Goal: Information Seeking & Learning: Check status

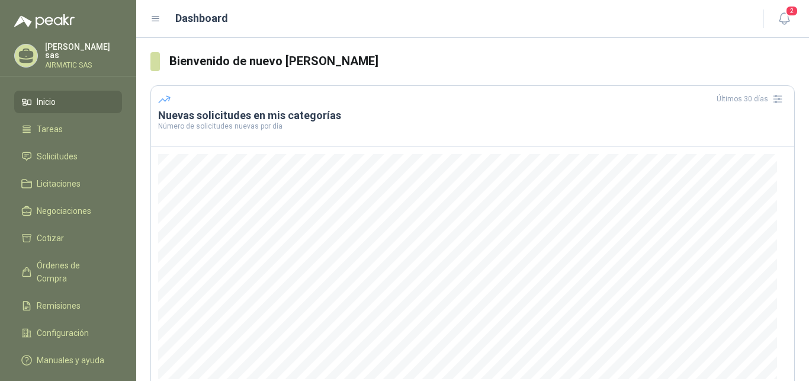
click at [73, 62] on p "AIRMATIC SAS" at bounding box center [83, 65] width 77 height 7
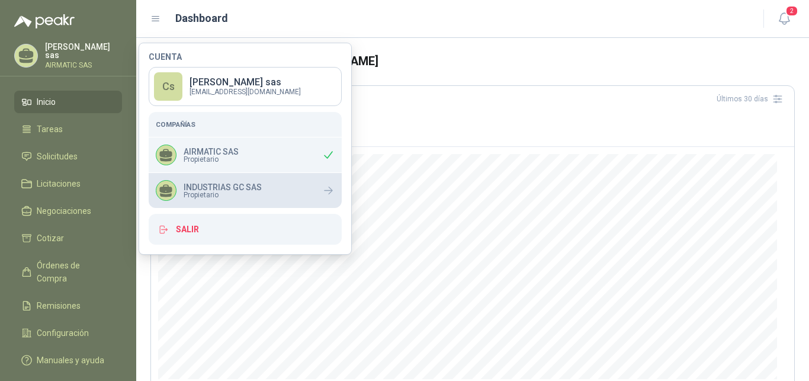
click at [224, 189] on p "INDUSTRIAS GC SAS" at bounding box center [223, 187] width 78 height 8
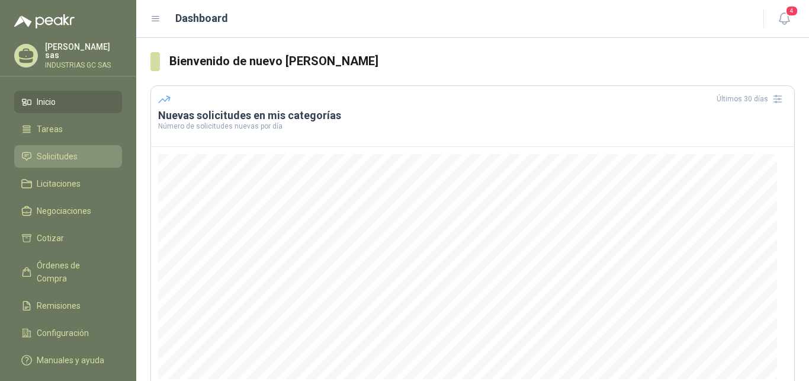
click at [85, 157] on li "Solicitudes" at bounding box center [68, 156] width 94 height 13
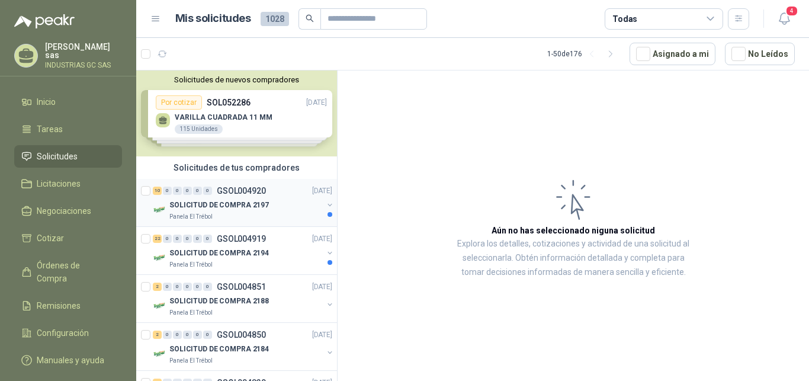
click at [259, 199] on div "SOLICITUD DE COMPRA 2197" at bounding box center [245, 205] width 153 height 14
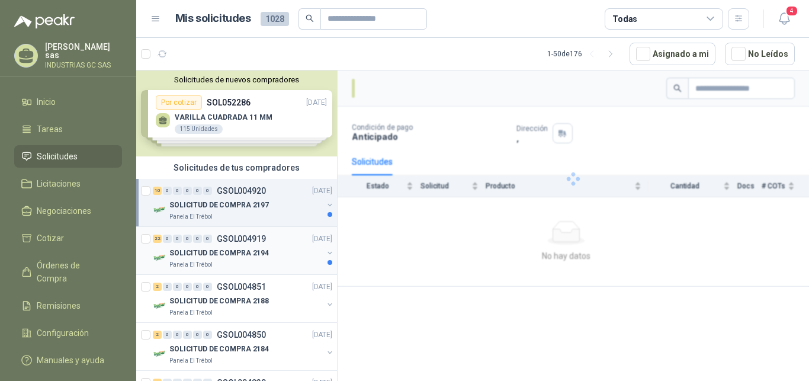
click at [249, 239] on p "GSOL004919" at bounding box center [241, 238] width 49 height 8
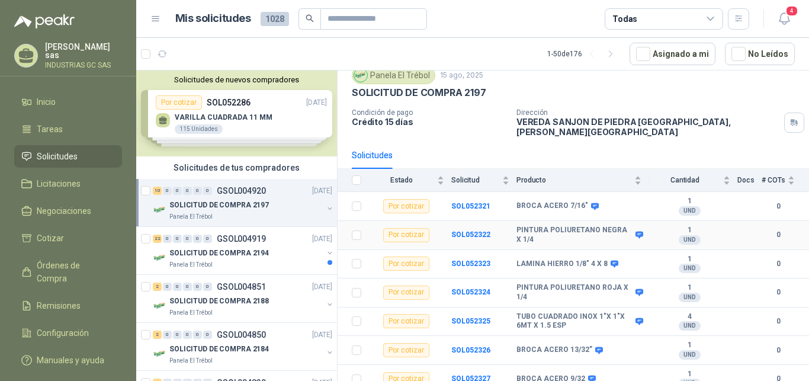
scroll to position [60, 0]
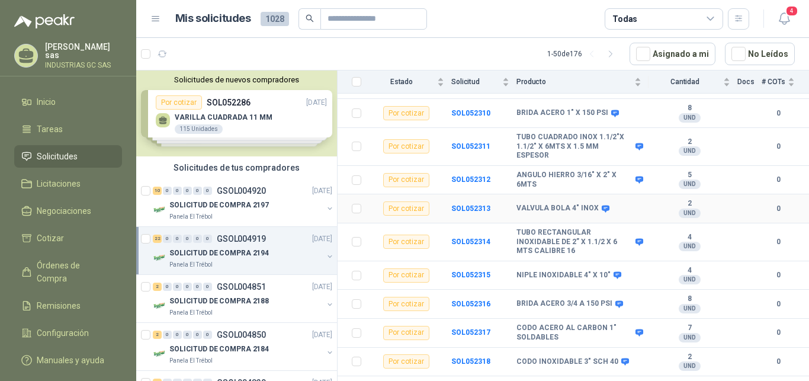
scroll to position [499, 0]
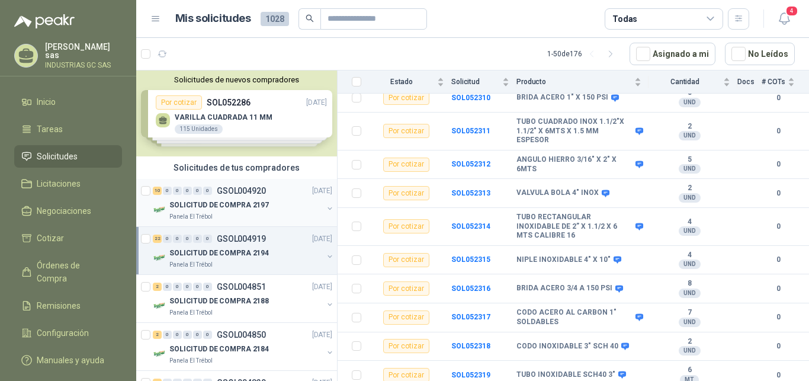
click at [253, 196] on div "10 0 0 0 0 0 GSOL004920 [DATE]" at bounding box center [244, 191] width 182 height 14
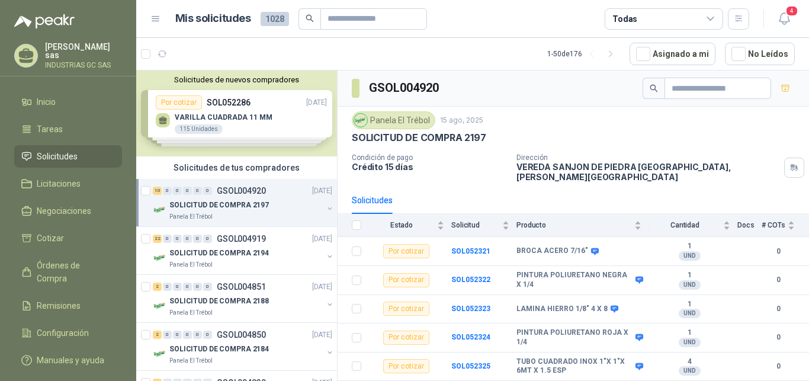
click at [546, 101] on div "GSOL004920" at bounding box center [572, 88] width 471 height 36
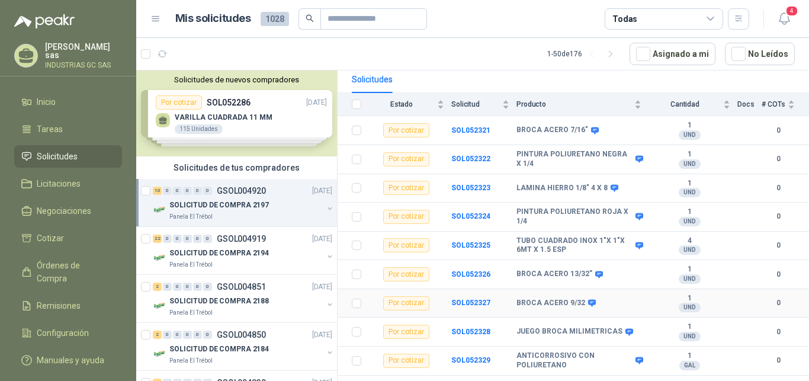
scroll to position [133, 0]
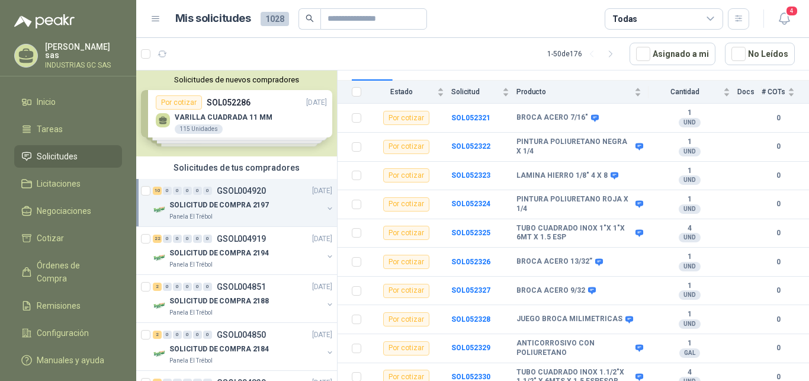
click at [291, 192] on div "10 0 0 0 0 0 GSOL004920 [DATE]" at bounding box center [244, 191] width 182 height 14
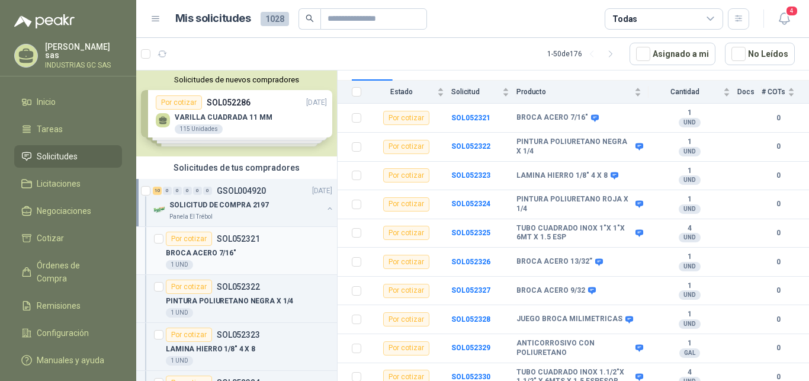
click at [300, 244] on div "Por cotizar SOL052321" at bounding box center [249, 238] width 166 height 14
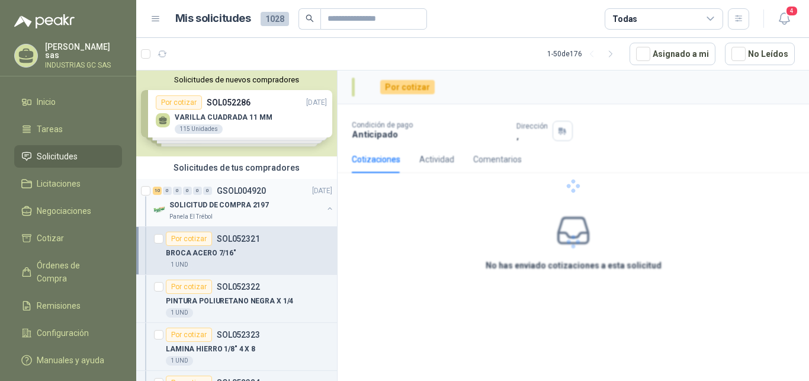
click at [325, 204] on button "button" at bounding box center [329, 208] width 9 height 9
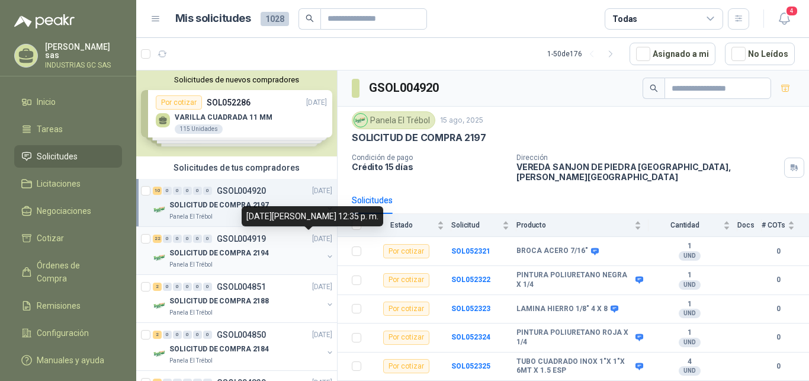
click at [307, 247] on div "SOLICITUD DE COMPRA 2194" at bounding box center [245, 253] width 153 height 14
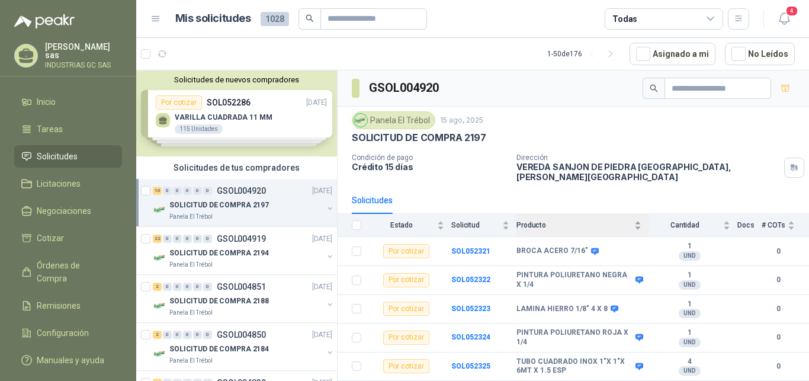
scroll to position [40, 0]
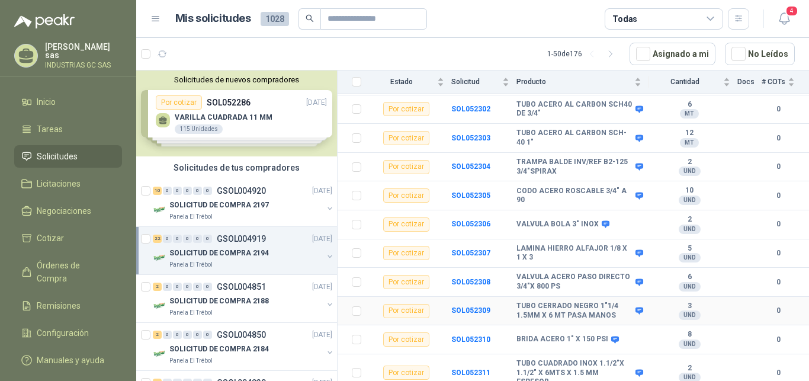
scroll to position [197, 0]
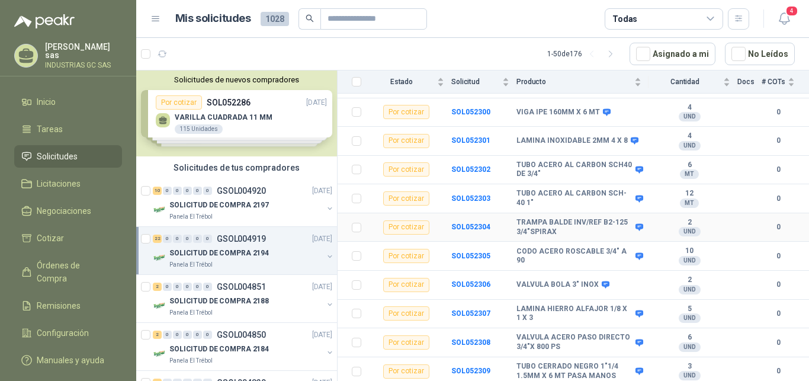
drag, startPoint x: 555, startPoint y: 228, endPoint x: 526, endPoint y: 223, distance: 29.5
click at [552, 228] on b "TRAMPA BALDE INV/REF B2-125 3/4"SPIRAX" at bounding box center [574, 227] width 116 height 18
drag, startPoint x: 526, startPoint y: 223, endPoint x: 539, endPoint y: 224, distance: 13.1
click at [520, 218] on b "TRAMPA BALDE INV/REF B2-125 3/4"SPIRAX" at bounding box center [574, 227] width 116 height 18
drag, startPoint x: 555, startPoint y: 226, endPoint x: 510, endPoint y: 216, distance: 46.1
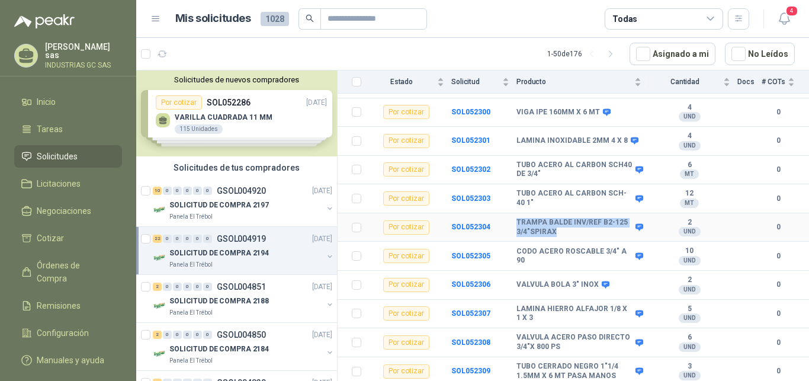
click at [510, 216] on tr "Por cotizar SOL052304 TRAMPA BALDE INV/REF B2-125 3/4"SPIRAX 2 UND  0" at bounding box center [572, 227] width 471 height 29
copy tr "TRAMPA BALDE INV/REF B2-125 3/4"SPIRAX"
click at [791, 18] on icon "button" at bounding box center [784, 18] width 15 height 15
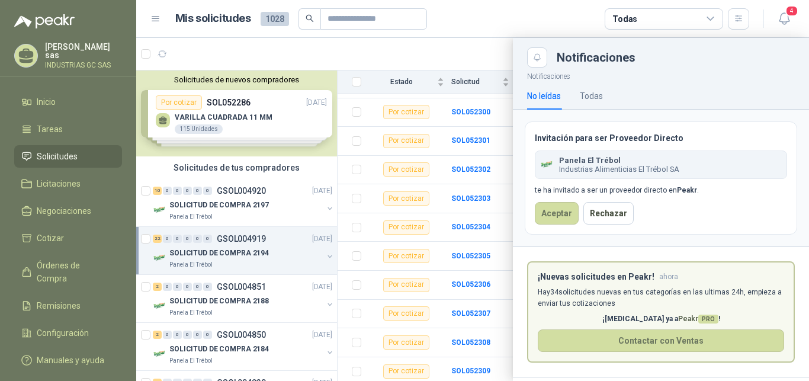
click at [670, 147] on div "Invitación para ser Proveedor Directo Panela El Trébol Industrias Alimenticias …" at bounding box center [661, 177] width 272 height 113
click at [670, 176] on div "Panela El Trébol Industrias Alimenticias El Trébol SA" at bounding box center [661, 164] width 252 height 28
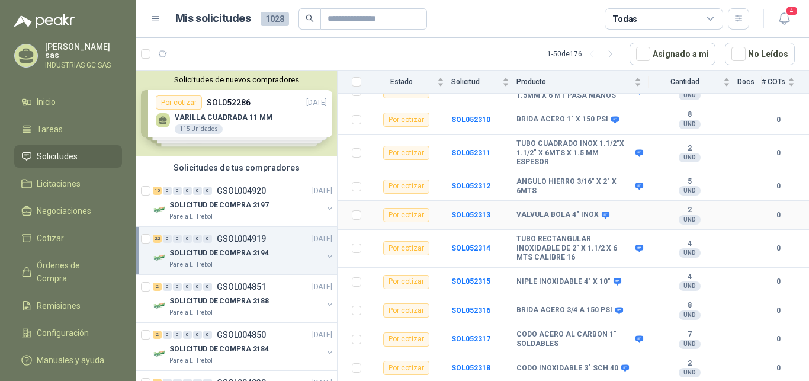
scroll to position [499, 0]
